Goal: Transaction & Acquisition: Obtain resource

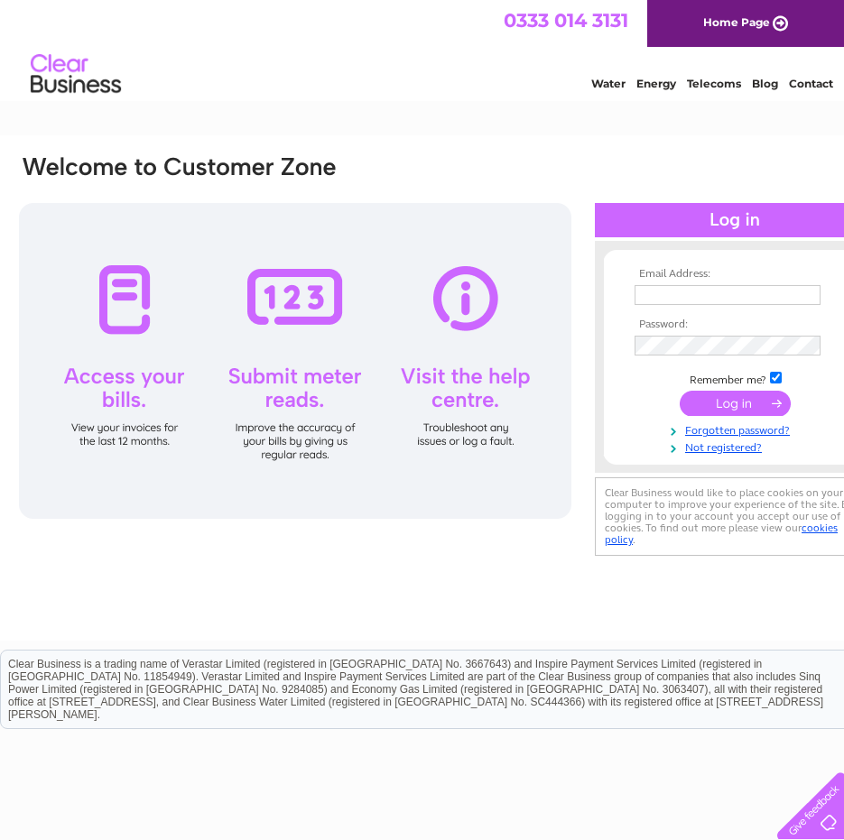
click at [718, 294] on input "text" at bounding box center [728, 295] width 186 height 20
type input "office@iomc.co.uk"
click at [718, 397] on input "submit" at bounding box center [735, 403] width 111 height 25
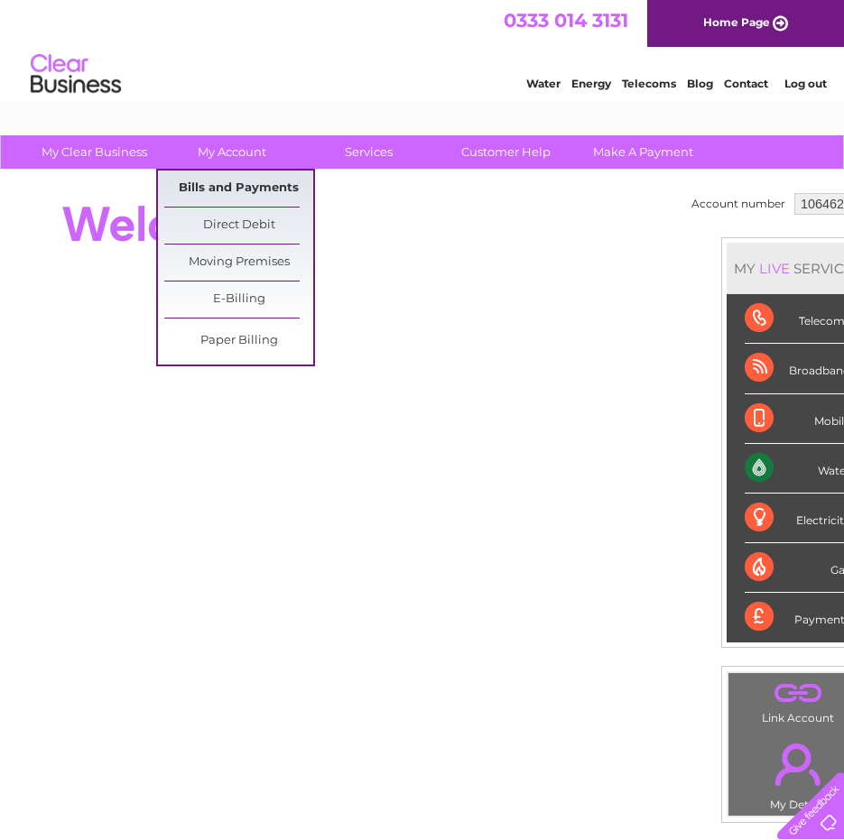
click at [223, 190] on link "Bills and Payments" at bounding box center [238, 189] width 149 height 36
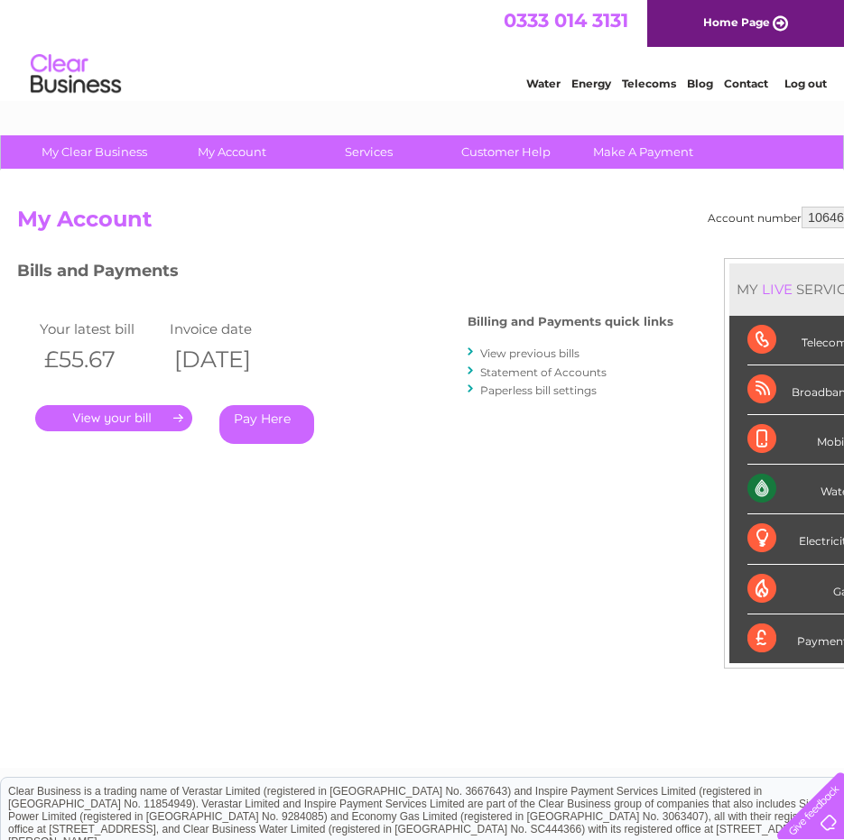
click at [107, 413] on link "." at bounding box center [113, 418] width 157 height 26
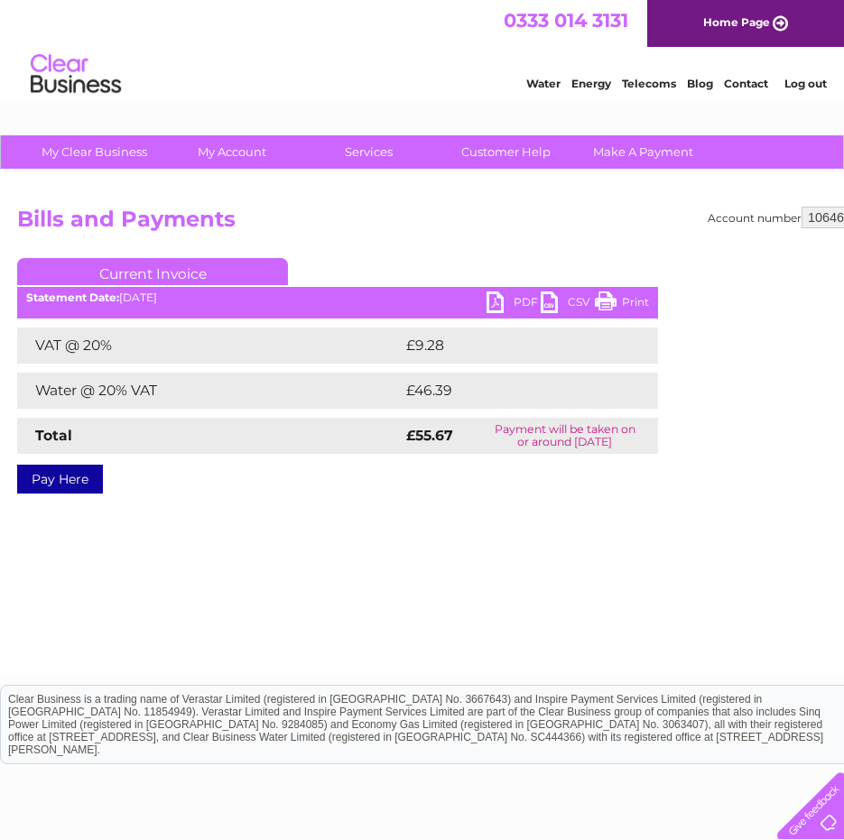
click at [502, 306] on link "PDF" at bounding box center [513, 305] width 54 height 26
click at [517, 298] on link "PDF" at bounding box center [513, 305] width 54 height 26
click at [518, 299] on link "PDF" at bounding box center [513, 305] width 54 height 26
